Goal: Information Seeking & Learning: Learn about a topic

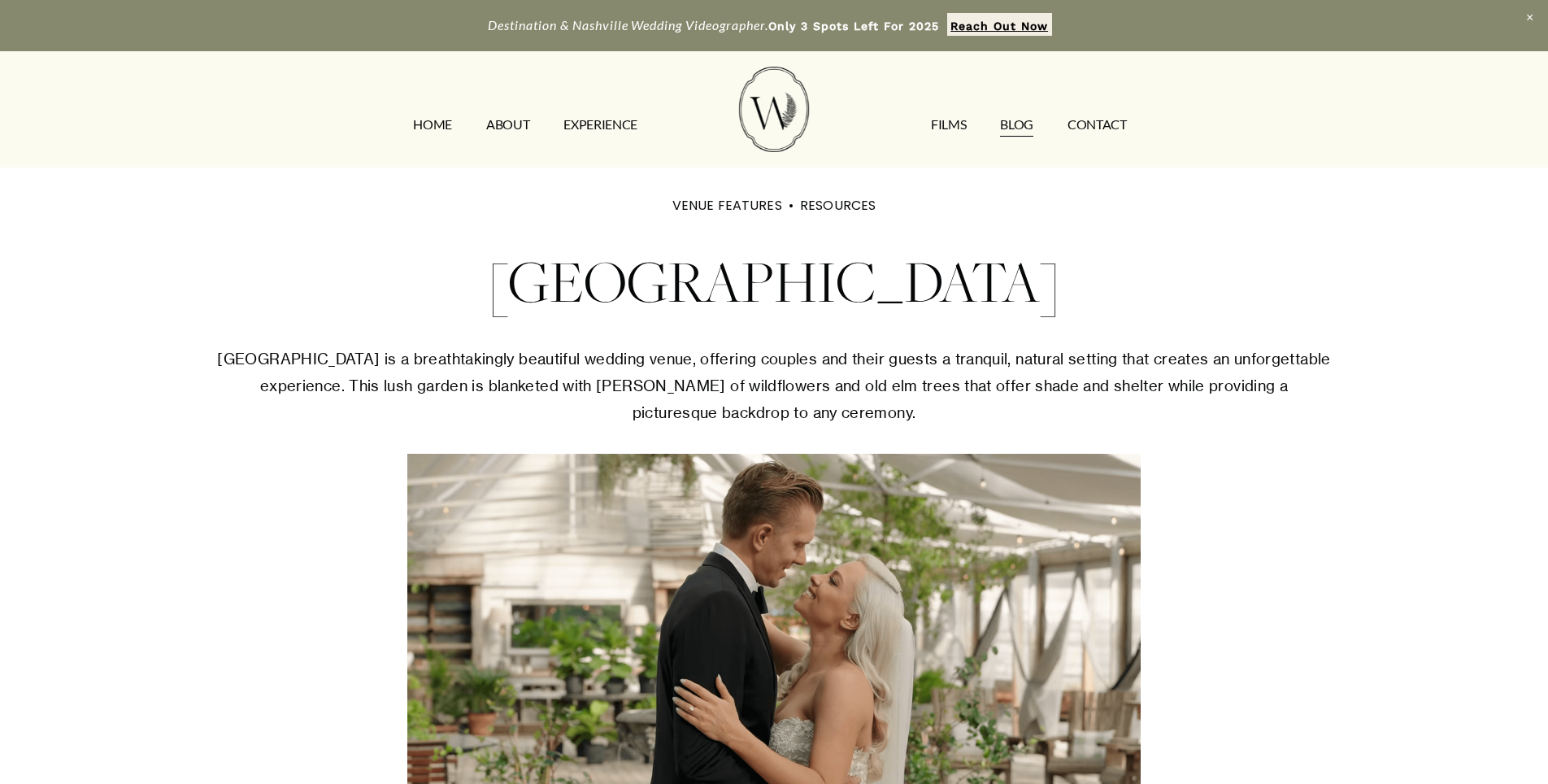
click at [1012, 127] on link "Blog" at bounding box center [1017, 123] width 34 height 26
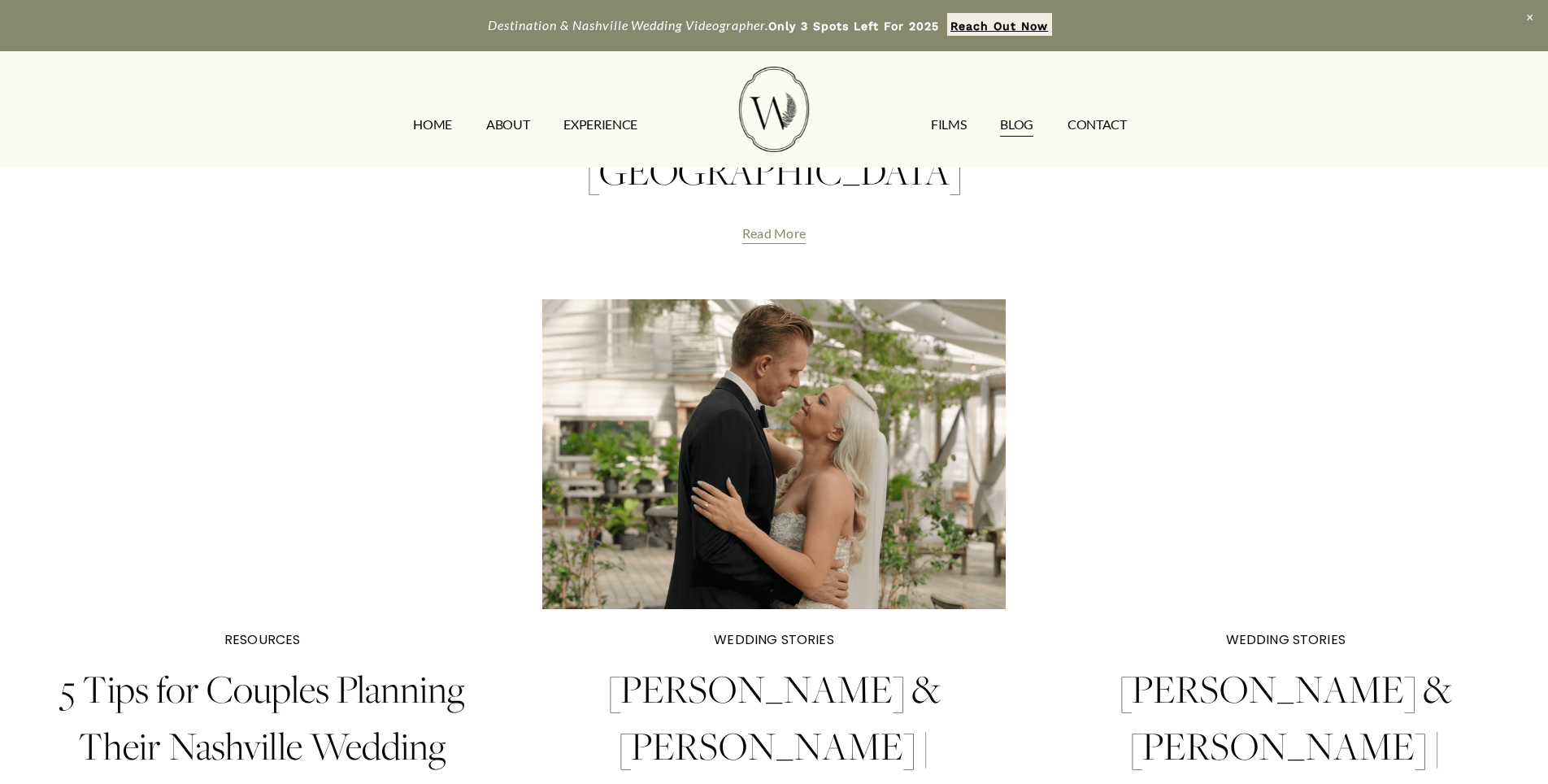
scroll to position [1301, 0]
